Goal: Information Seeking & Learning: Learn about a topic

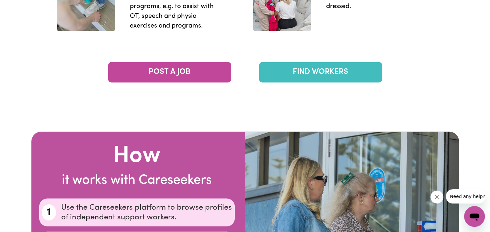
scroll to position [1089, 0]
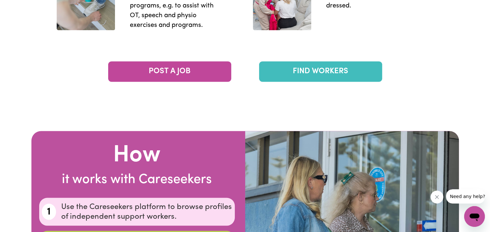
click at [273, 72] on link "FIND WORKERS" at bounding box center [320, 71] width 123 height 20
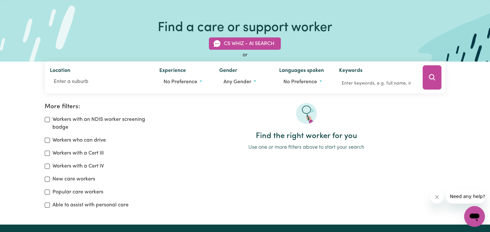
scroll to position [39, 0]
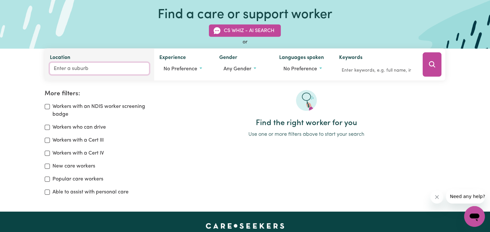
click at [96, 64] on input "Location" at bounding box center [99, 69] width 99 height 12
type input "Tare"
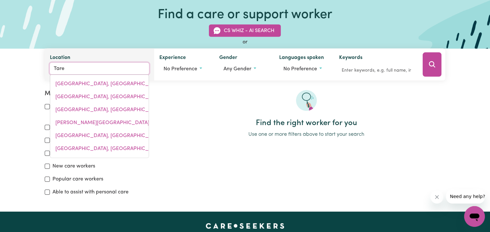
type input "Taree"
type input "Taree, New South Wales, 2430"
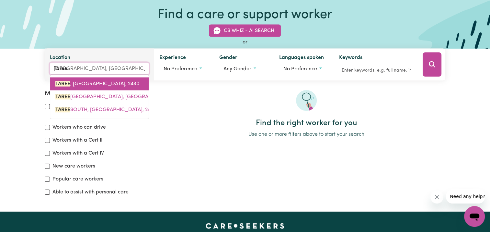
click at [90, 86] on span "TAREE , New South Wales, 2430" at bounding box center [97, 83] width 84 height 5
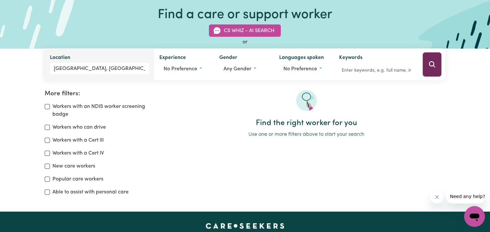
click at [433, 66] on icon "Search" at bounding box center [432, 64] width 6 height 6
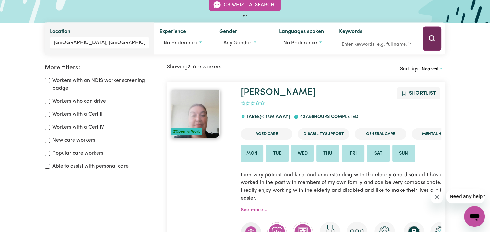
scroll to position [108, 0]
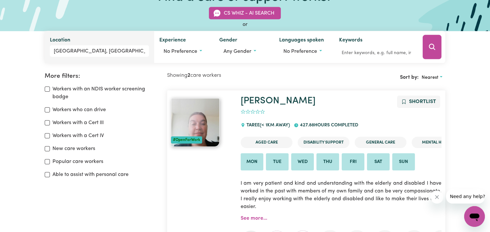
scroll to position [43, 0]
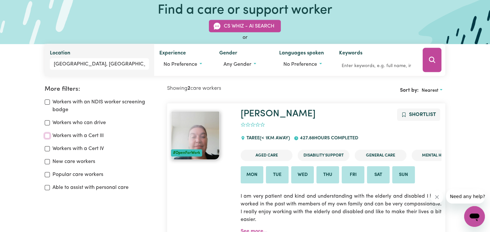
click at [49, 137] on input "Workers with a Cert III" at bounding box center [47, 135] width 5 height 5
checkbox input "true"
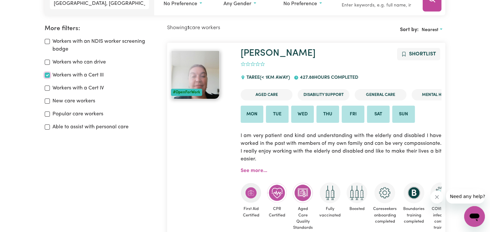
scroll to position [108, 0]
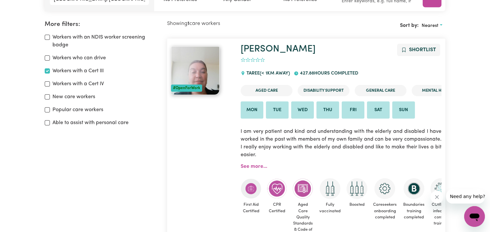
click at [129, 184] on div "More filters: Workers with an NDIS worker screening badge Workers who can drive…" at bounding box center [102, 155] width 122 height 269
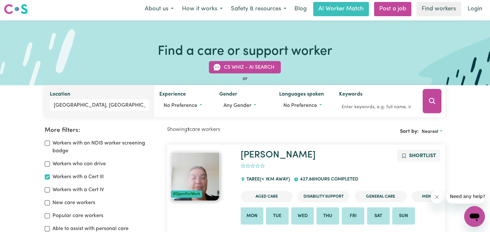
scroll to position [0, 0]
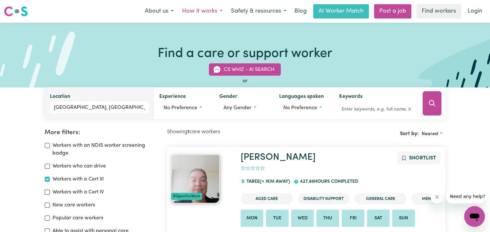
click at [211, 9] on button "How it works" at bounding box center [202, 12] width 49 height 14
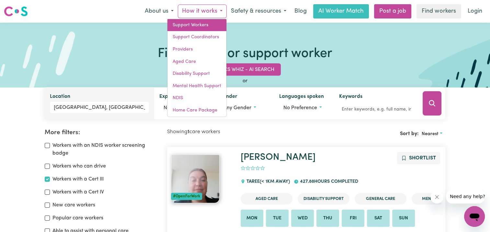
click at [205, 21] on link "Support Workers" at bounding box center [197, 25] width 59 height 12
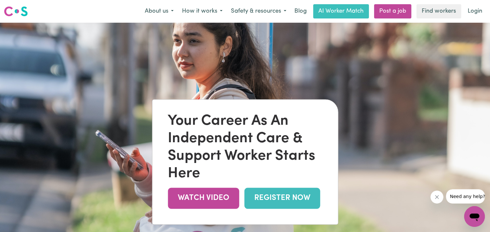
click at [208, 61] on img at bounding box center [245, 139] width 490 height 232
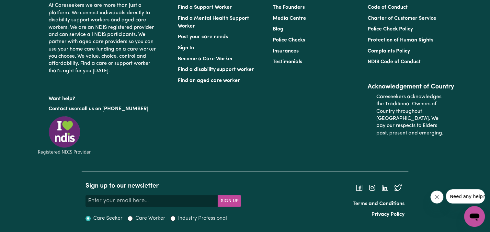
scroll to position [3015, 0]
